Goal: Navigation & Orientation: Find specific page/section

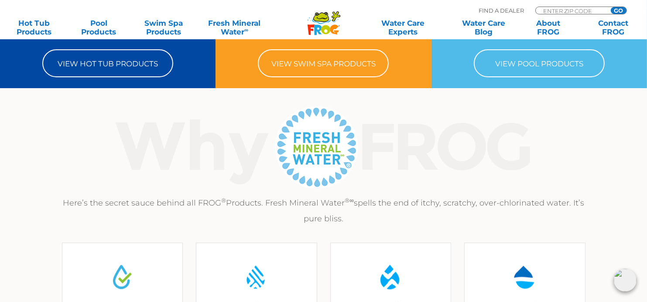
scroll to position [131, 0]
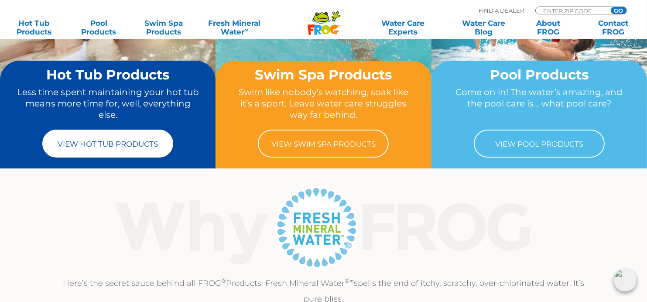
click at [141, 145] on link "View Hot Tub Products" at bounding box center [107, 144] width 131 height 28
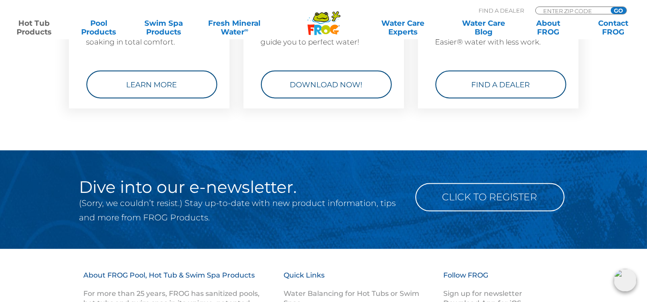
scroll to position [2617, 0]
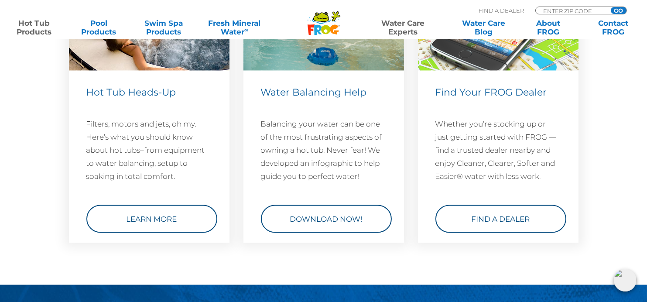
click at [415, 30] on link "Water Care Experts" at bounding box center [403, 27] width 82 height 17
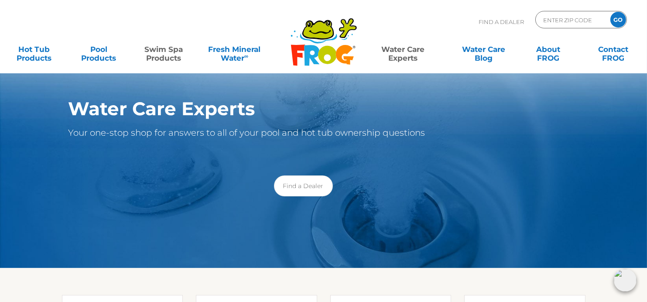
click at [164, 56] on link "Swim Spa Products" at bounding box center [163, 49] width 50 height 17
